Goal: Transaction & Acquisition: Purchase product/service

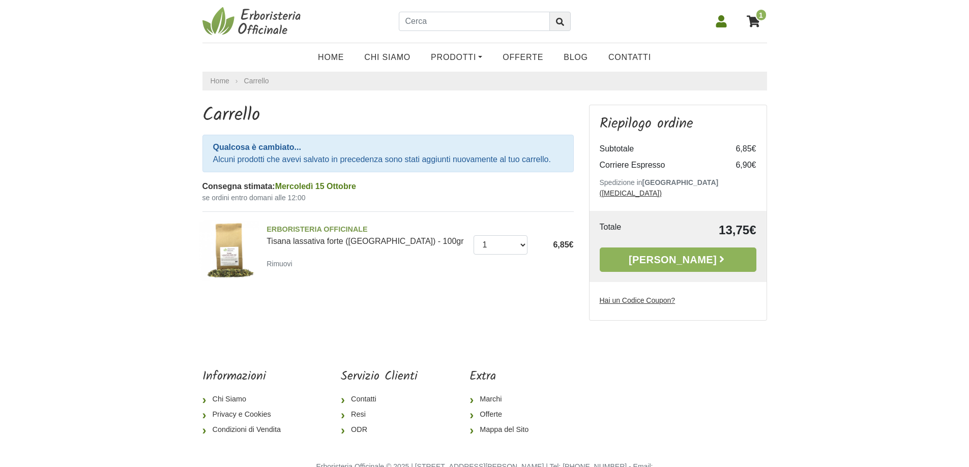
click at [760, 16] on span "1" at bounding box center [761, 15] width 12 height 13
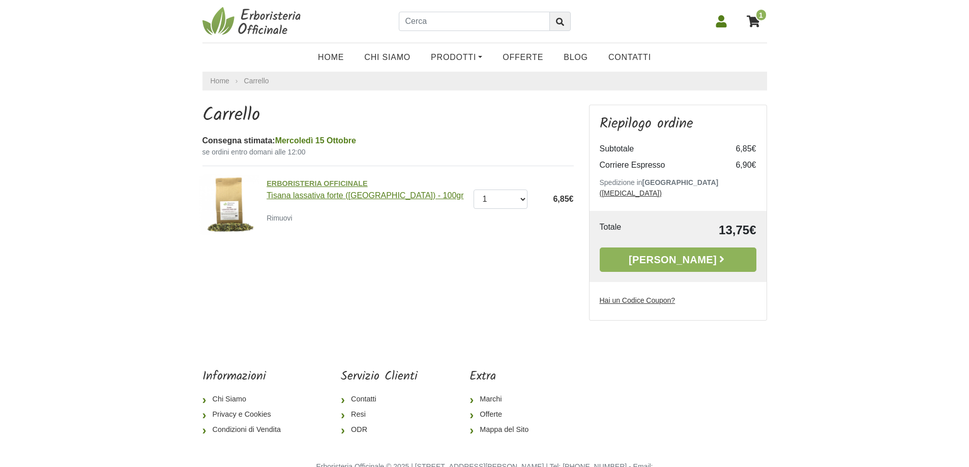
click at [303, 191] on link "ERBORISTERIA OFFICINALE Tisana lassativa forte (NV) - 100gr" at bounding box center [365, 188] width 199 height 21
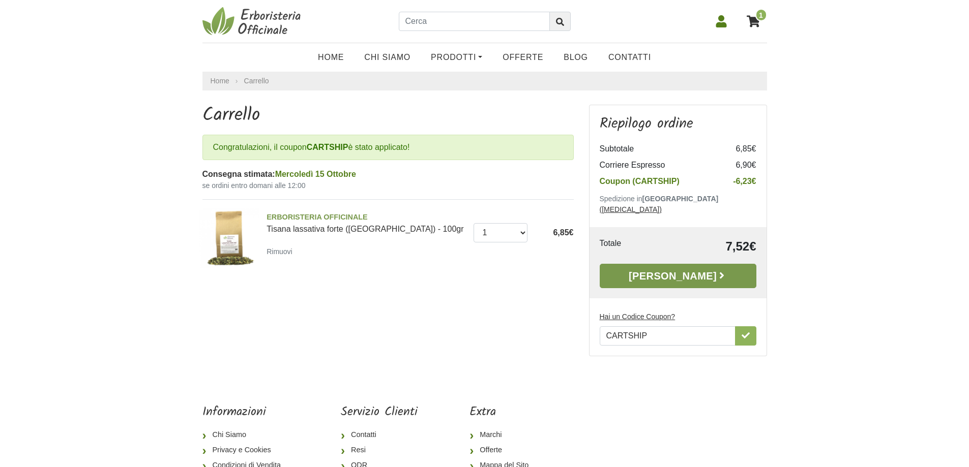
click at [679, 265] on link "Alla Cassa" at bounding box center [678, 276] width 157 height 24
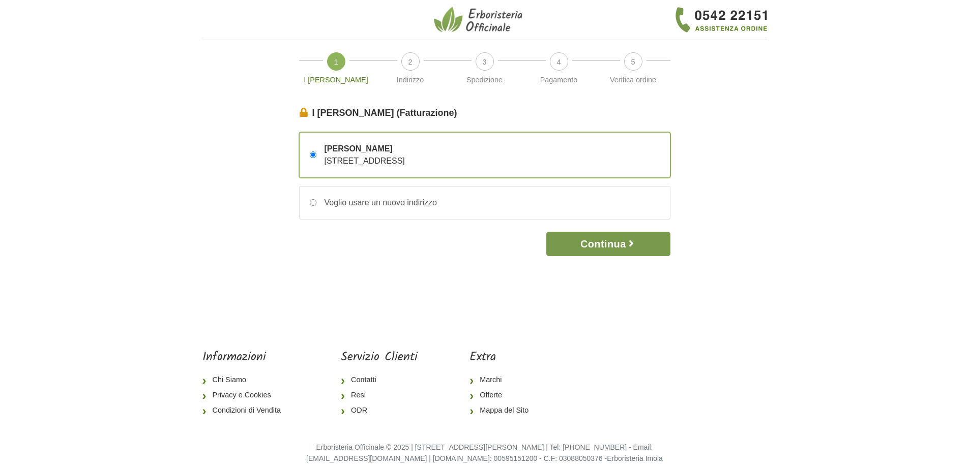
click at [603, 243] on button "Continua" at bounding box center [608, 244] width 124 height 24
click at [607, 243] on button "Continua" at bounding box center [608, 244] width 124 height 24
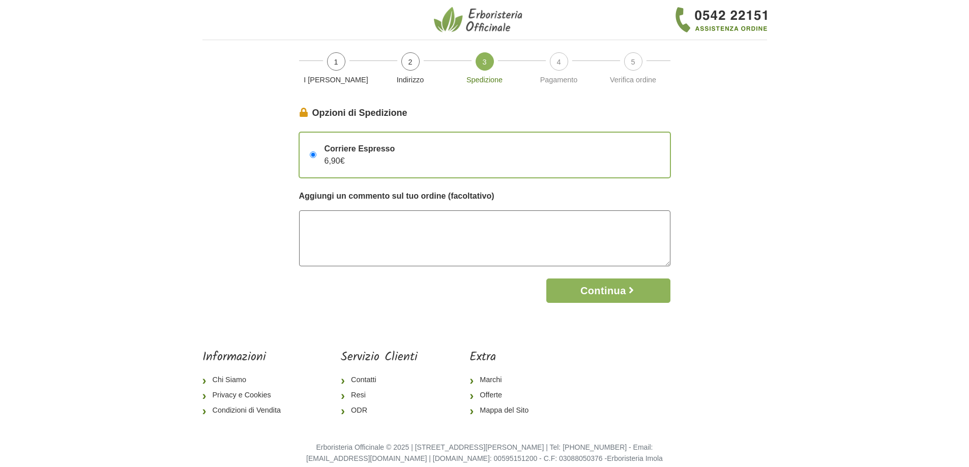
click at [311, 220] on textarea at bounding box center [484, 239] width 371 height 56
type textarea "se non sono in casa buttare nel giardino"
click at [626, 286] on button "Continua" at bounding box center [608, 291] width 124 height 24
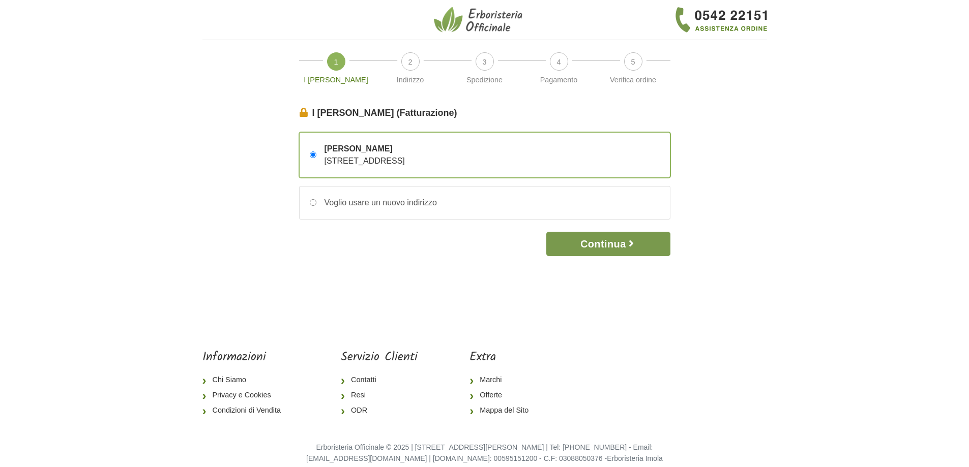
click at [592, 238] on button "Continua" at bounding box center [608, 244] width 124 height 24
click at [600, 243] on button "Continua" at bounding box center [608, 244] width 124 height 24
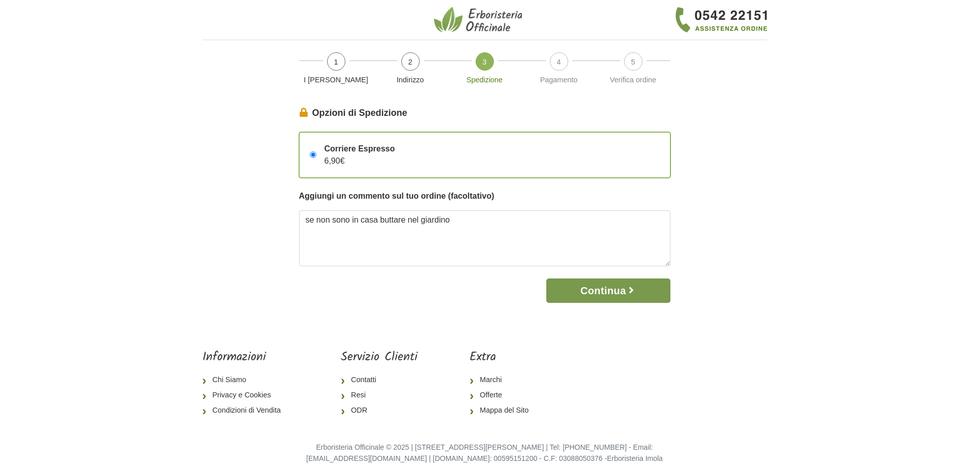
click at [625, 290] on button "Continua" at bounding box center [608, 291] width 124 height 24
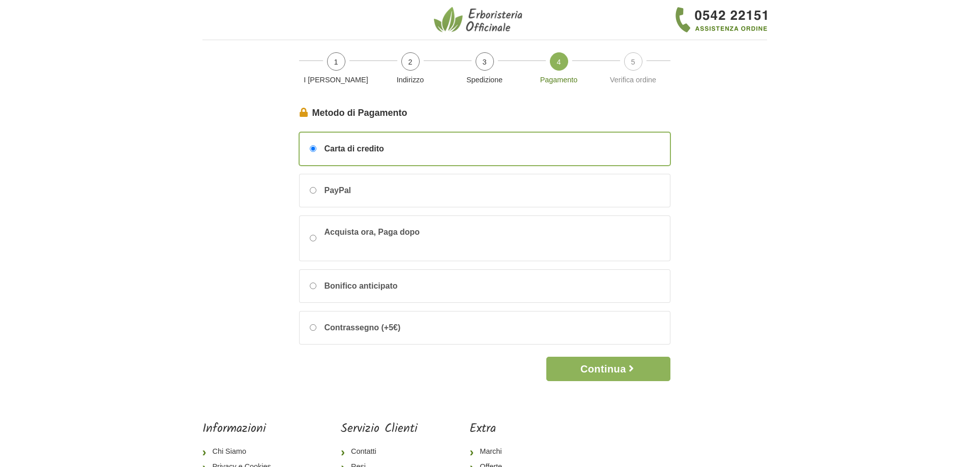
click at [625, 290] on div "Bonifico anticipato" at bounding box center [485, 286] width 370 height 33
click at [316, 289] on input "Bonifico anticipato" at bounding box center [313, 286] width 7 height 7
radio input "true"
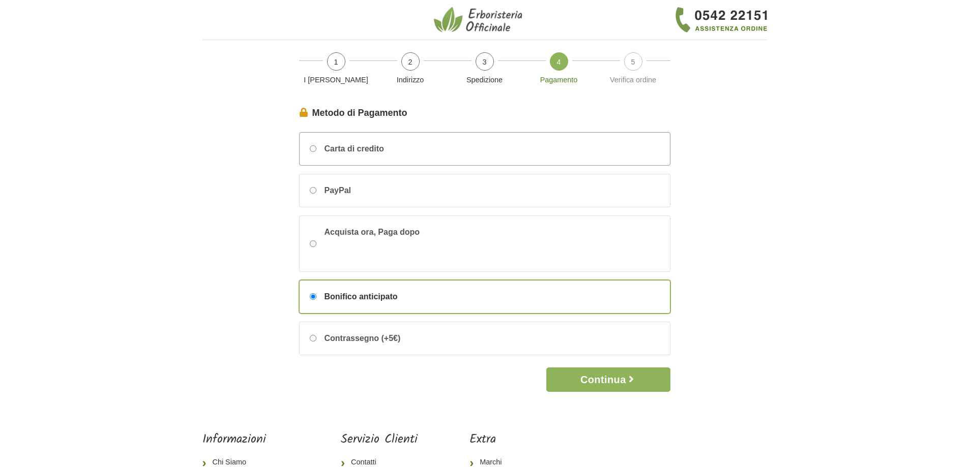
click at [310, 148] on input "Carta di credito" at bounding box center [313, 148] width 7 height 7
radio input "true"
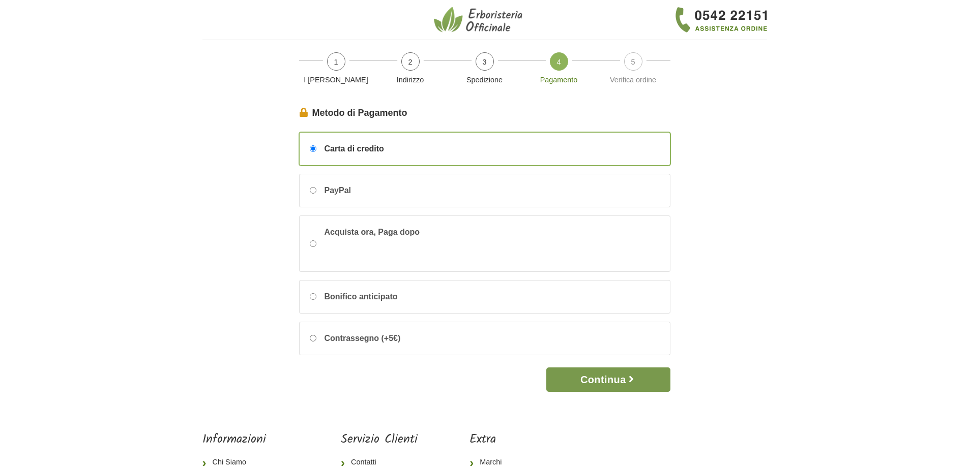
click at [609, 382] on button "Continua" at bounding box center [608, 380] width 124 height 24
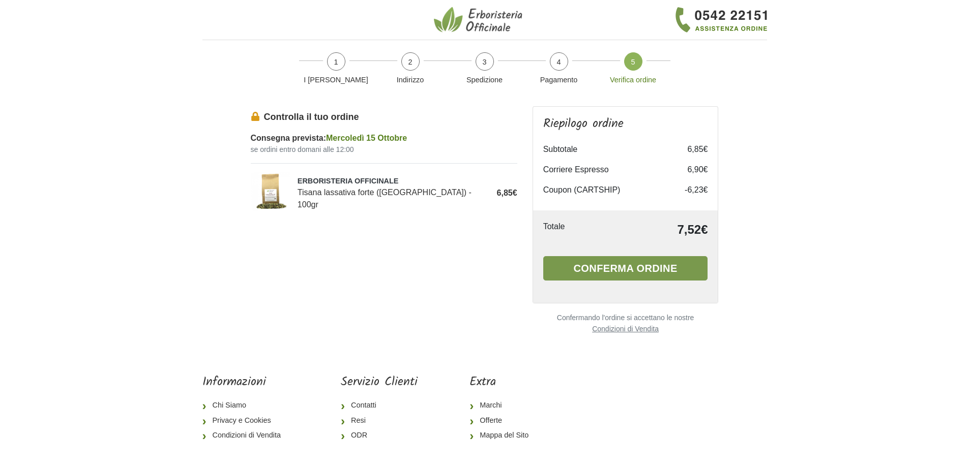
click at [634, 262] on button "Conferma ordine" at bounding box center [625, 268] width 165 height 24
